Goal: Check status: Check status

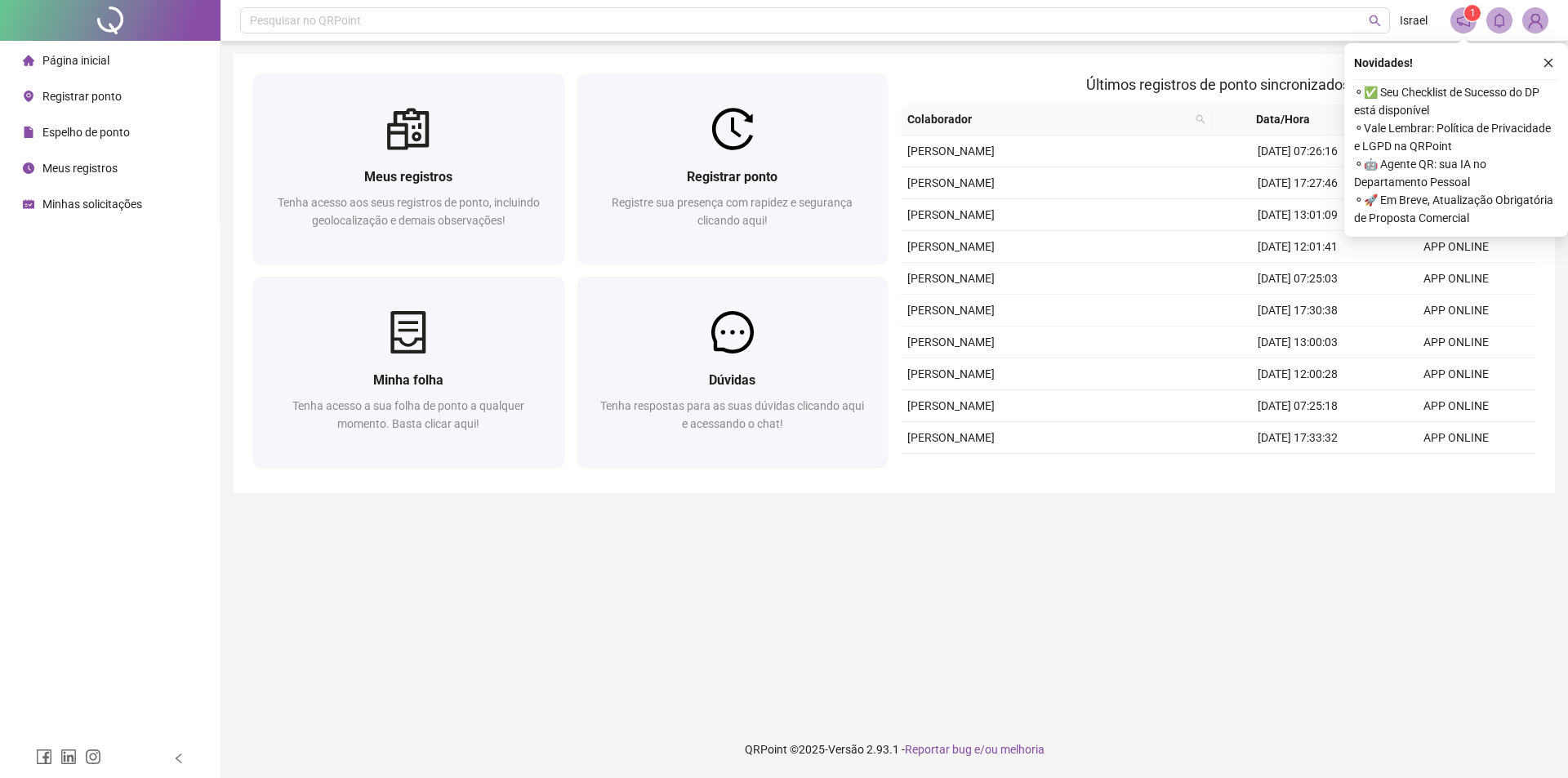
click at [1050, 612] on main "Meus registros Tenha acesso aos seus registros de ponto, incluindo geolocalizaç…" at bounding box center [894, 381] width 1321 height 654
click at [1551, 67] on icon "close" at bounding box center [1547, 62] width 11 height 11
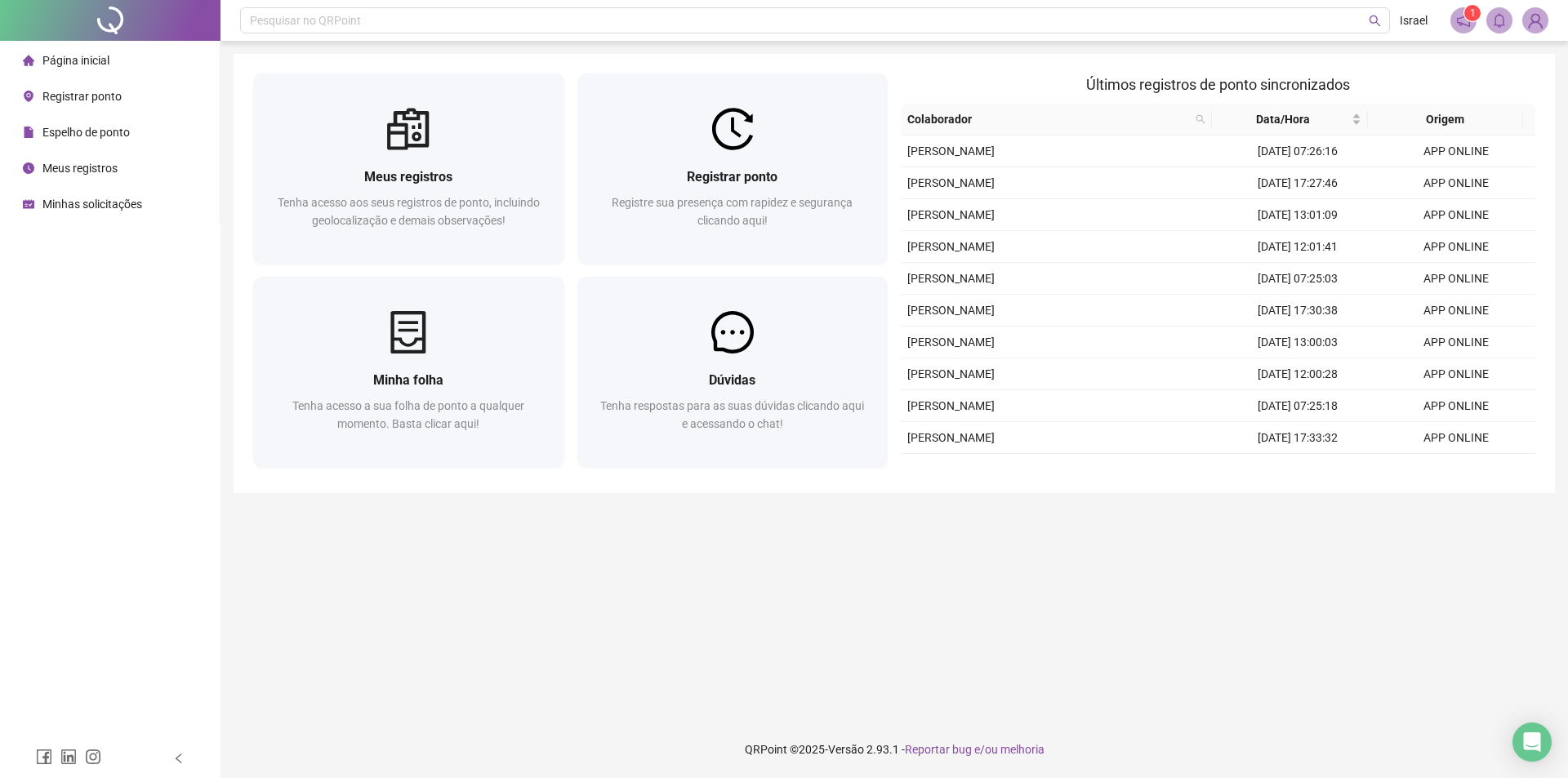
click at [77, 134] on span "Espelho de ponto" at bounding box center [86, 132] width 87 height 13
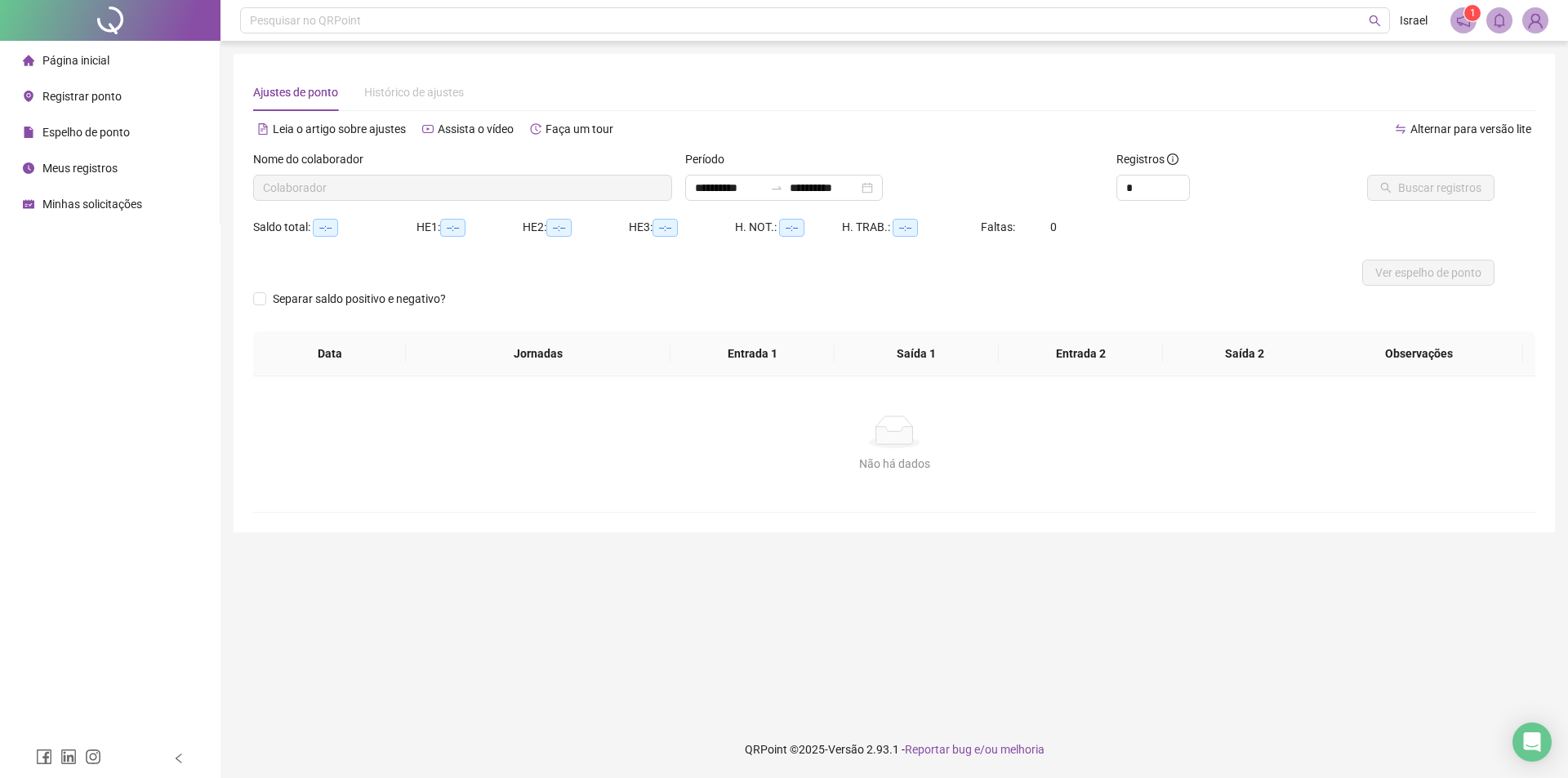
type input "**********"
click at [1428, 189] on span "Buscar registros" at bounding box center [1440, 187] width 83 height 18
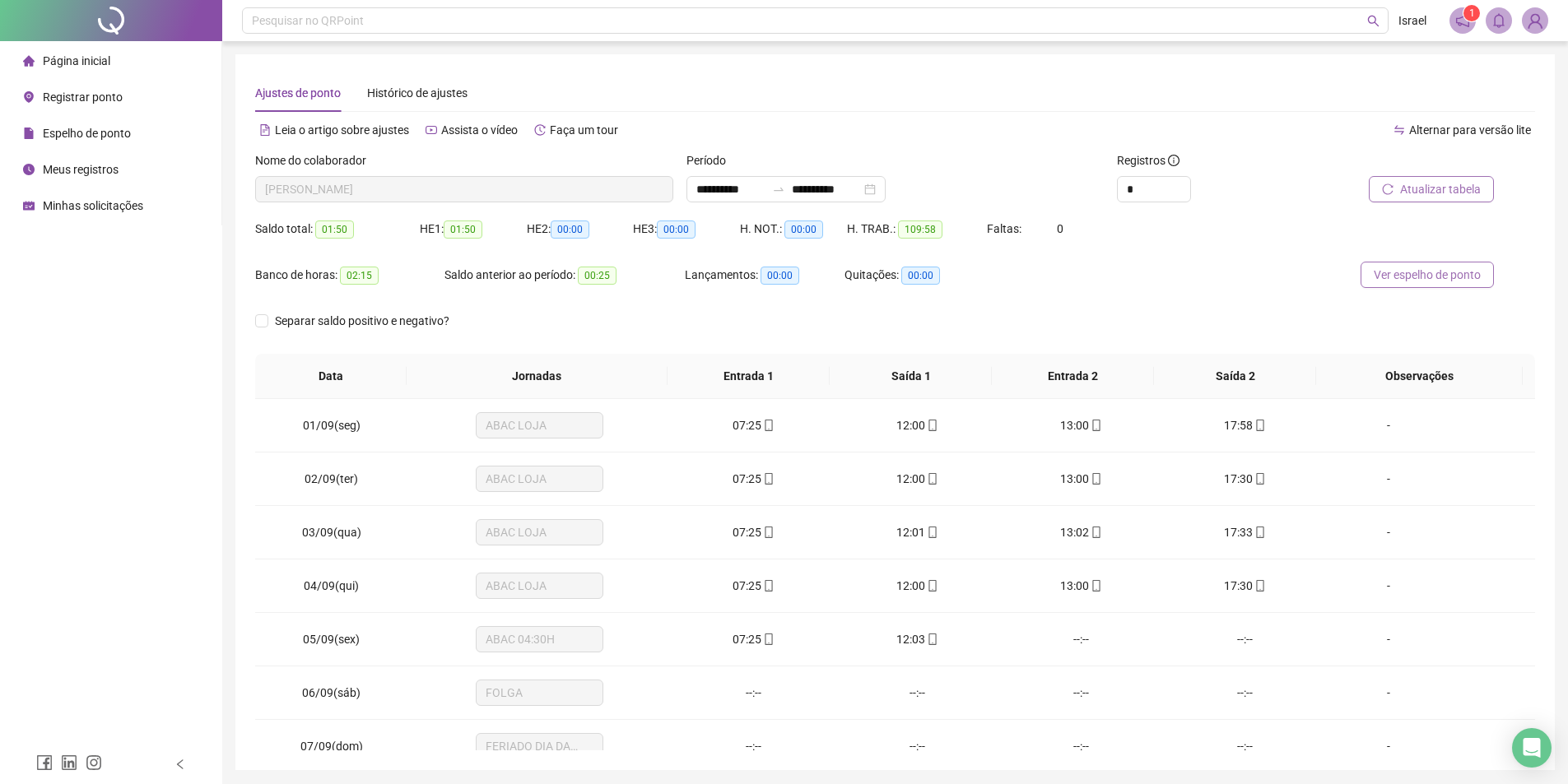
click at [1432, 271] on span "Ver espelho de ponto" at bounding box center [1427, 274] width 107 height 18
click at [65, 54] on span "Página inicial" at bounding box center [77, 60] width 67 height 13
